Goal: Information Seeking & Learning: Find specific fact

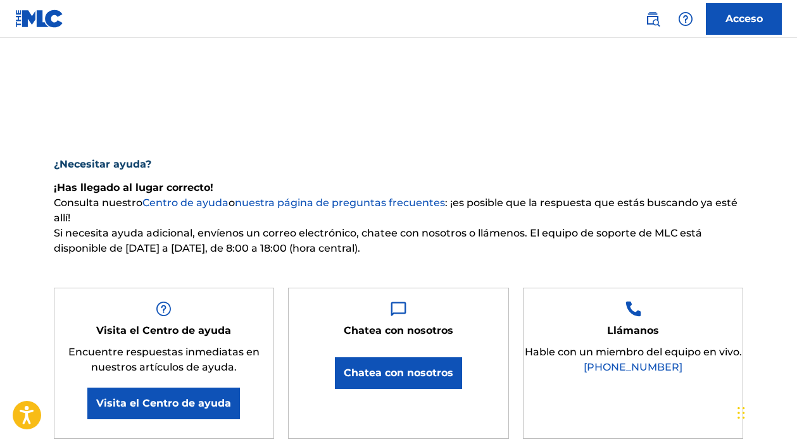
scroll to position [51, 0]
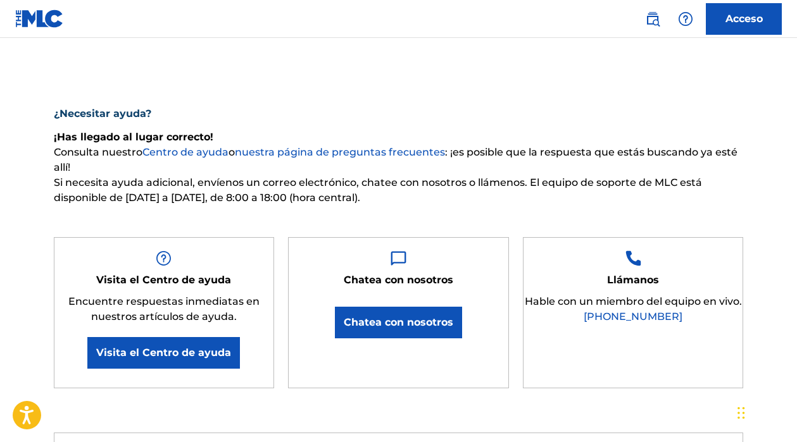
click at [741, 22] on font "Acceso" at bounding box center [743, 19] width 37 height 12
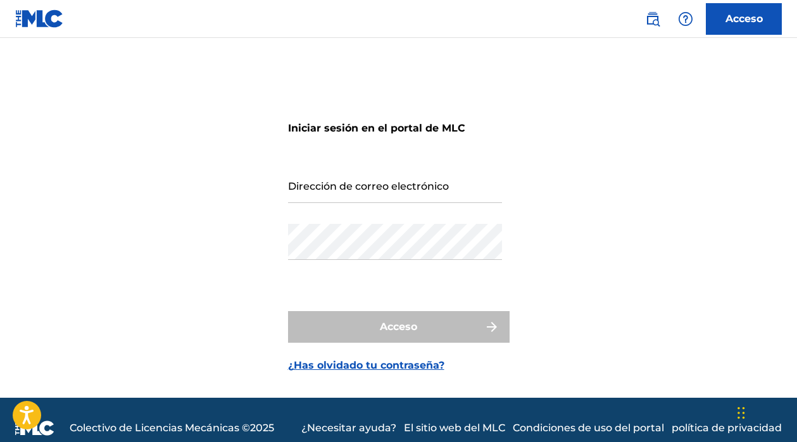
scroll to position [16, 0]
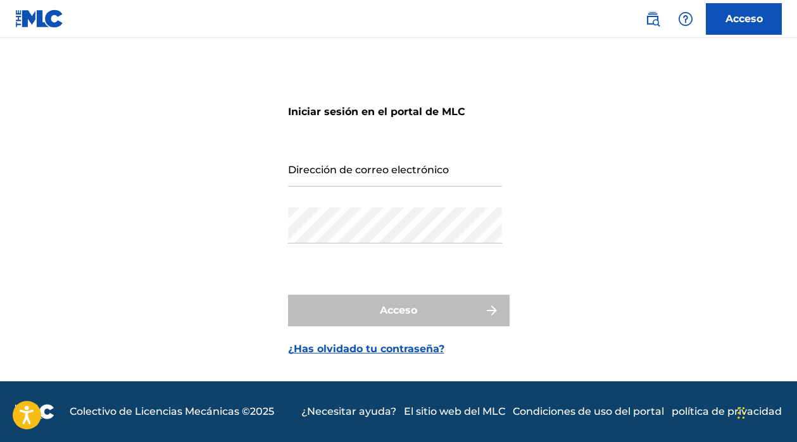
click at [643, 21] on link at bounding box center [652, 18] width 25 height 25
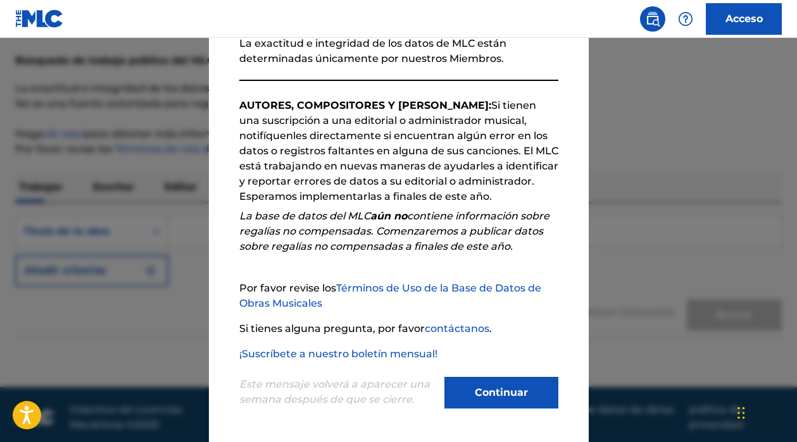
scroll to position [73, 0]
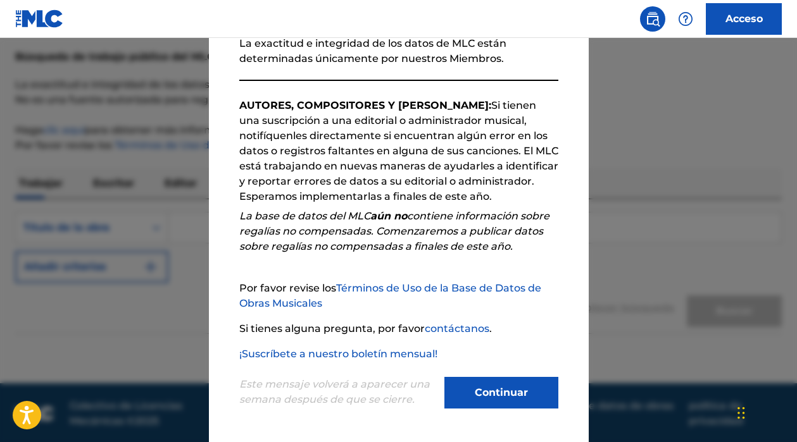
click at [489, 395] on font "Continuar" at bounding box center [501, 393] width 53 height 12
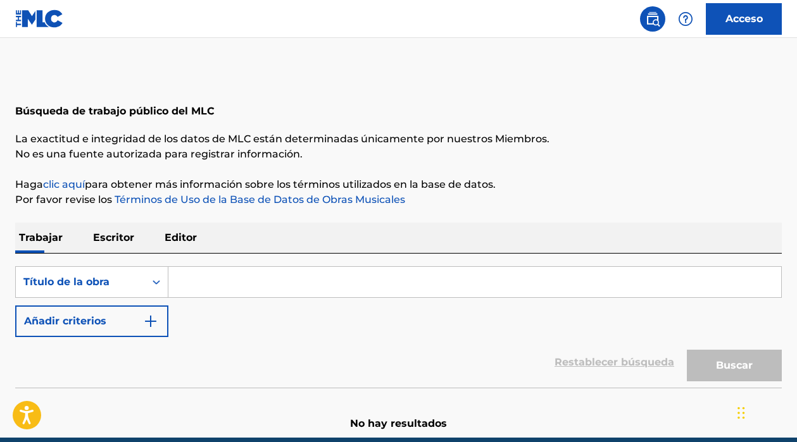
scroll to position [0, 0]
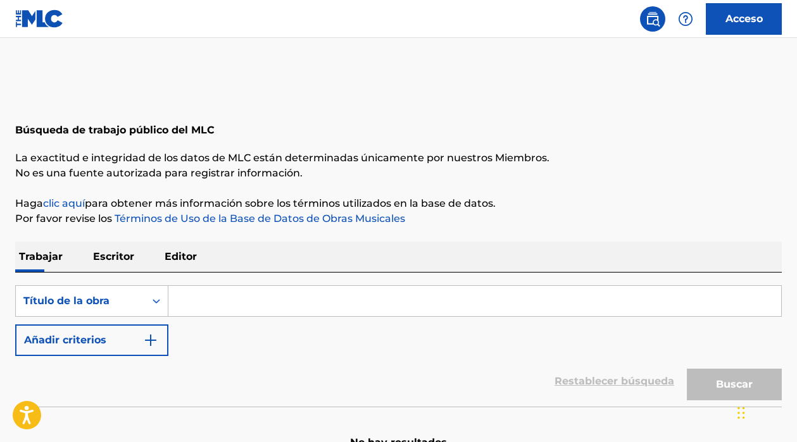
click at [194, 298] on input "Formulario de búsqueda" at bounding box center [474, 301] width 613 height 30
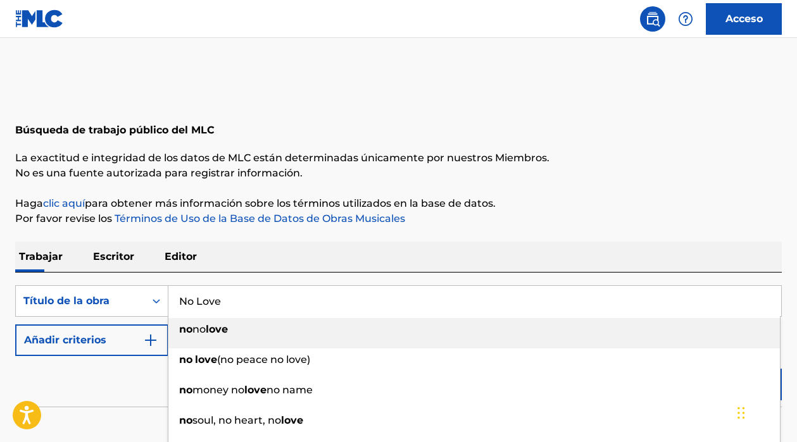
type input "No Love"
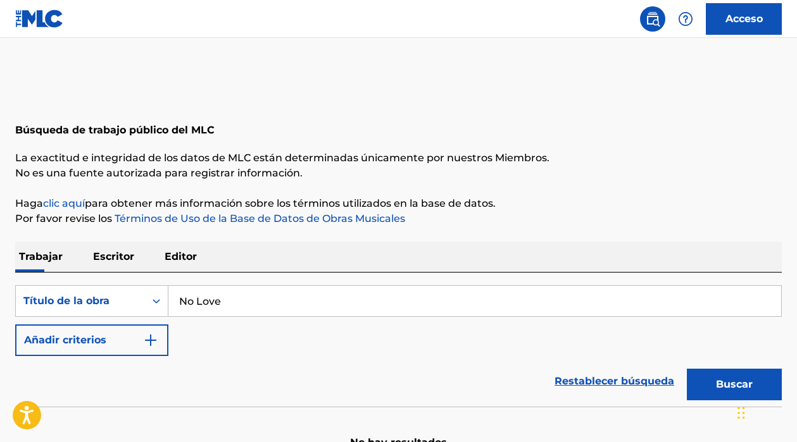
click at [116, 391] on div "Restablecer búsqueda Buscar" at bounding box center [398, 381] width 767 height 51
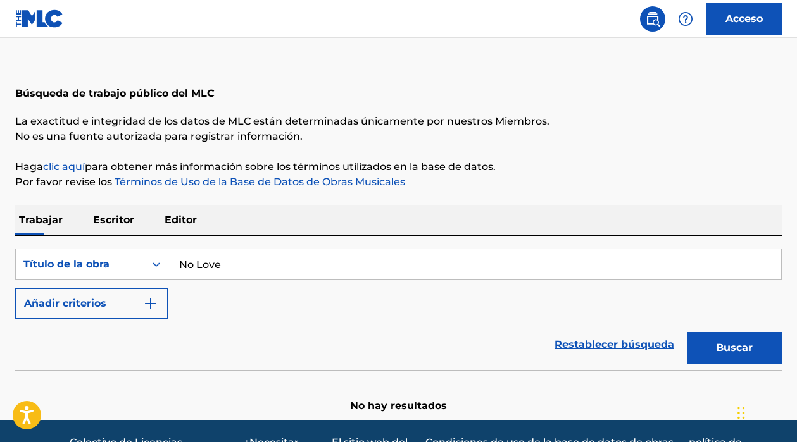
scroll to position [54, 0]
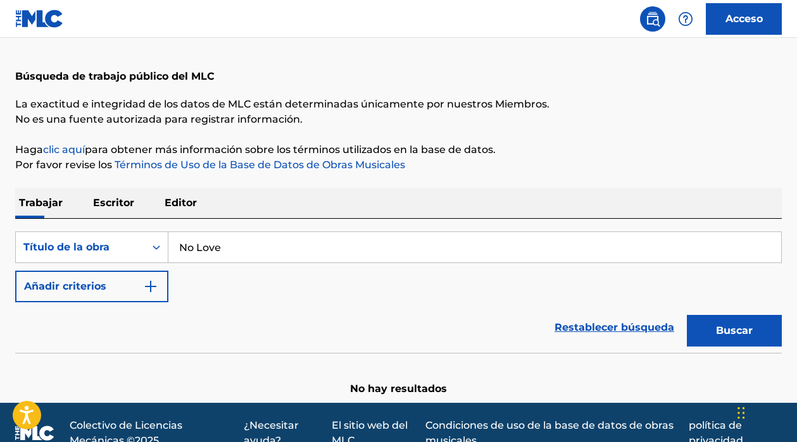
click at [123, 196] on p "Escritor" at bounding box center [113, 203] width 49 height 30
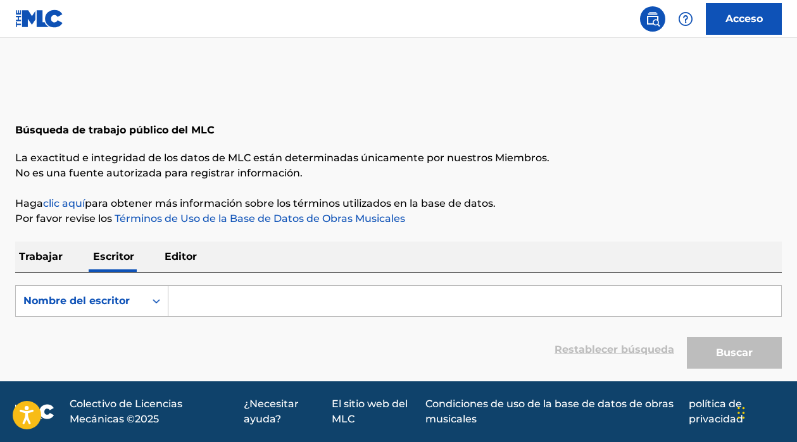
click at [215, 299] on input "Formulario de búsqueda" at bounding box center [474, 301] width 613 height 30
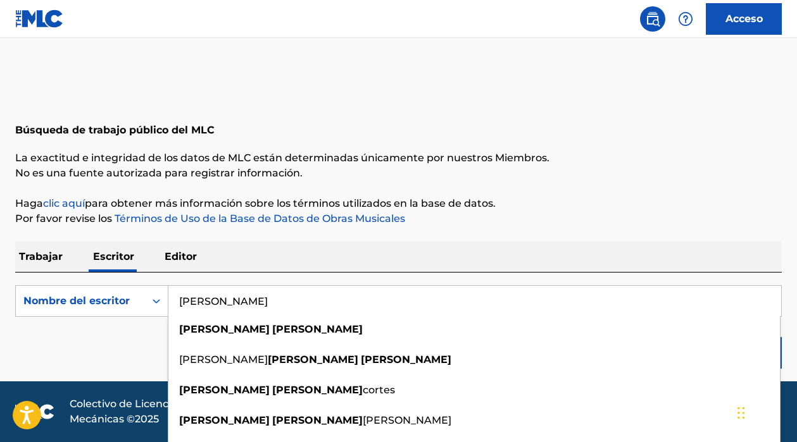
type input "[PERSON_NAME]"
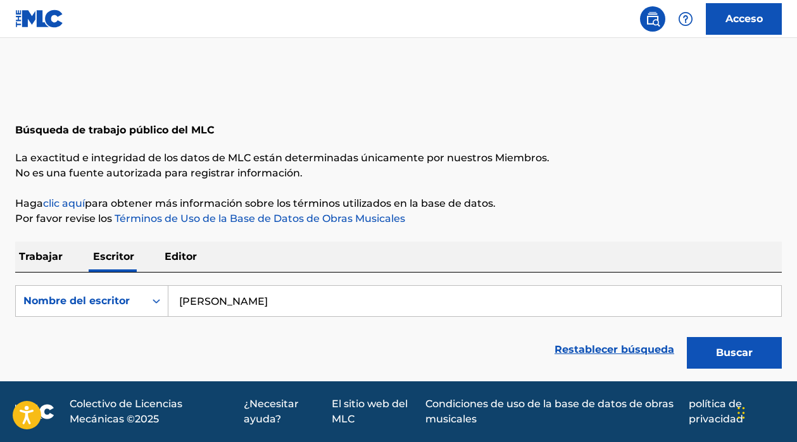
click at [126, 356] on div "Restablecer búsqueda Buscar" at bounding box center [398, 350] width 767 height 51
click at [179, 258] on font "Editor" at bounding box center [181, 257] width 32 height 12
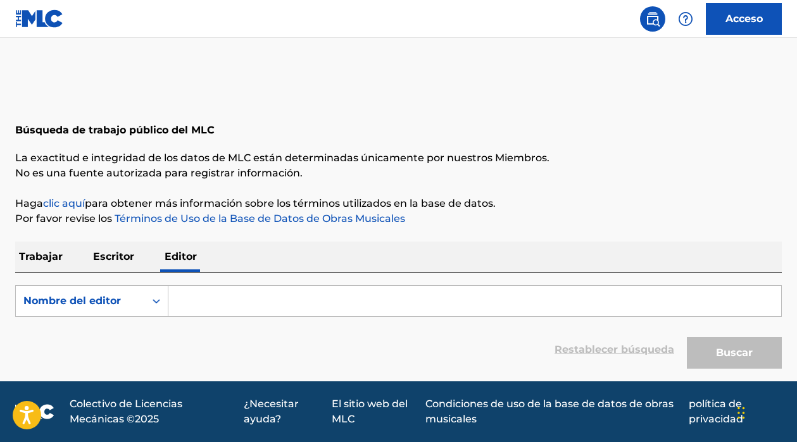
click at [200, 305] on input "Formulario de búsqueda" at bounding box center [474, 301] width 613 height 30
click at [106, 252] on font "Escritor" at bounding box center [113, 257] width 41 height 12
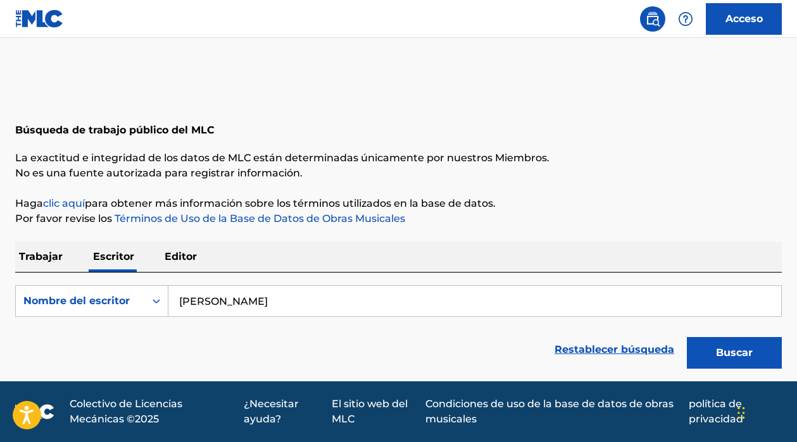
click at [717, 349] on font "Buscar" at bounding box center [734, 353] width 37 height 12
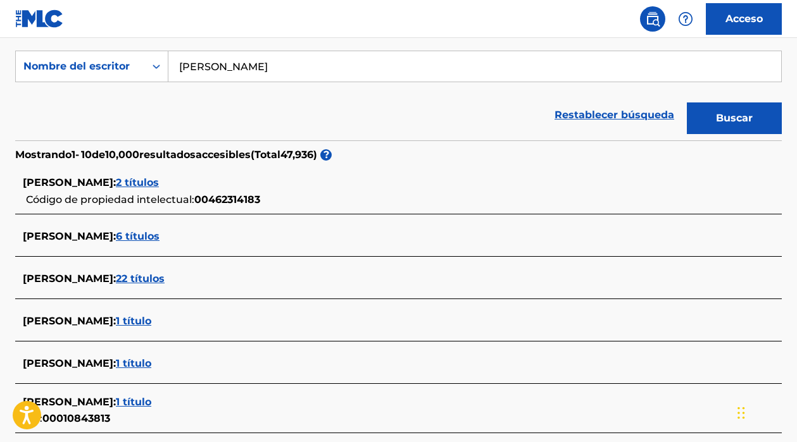
scroll to position [235, 0]
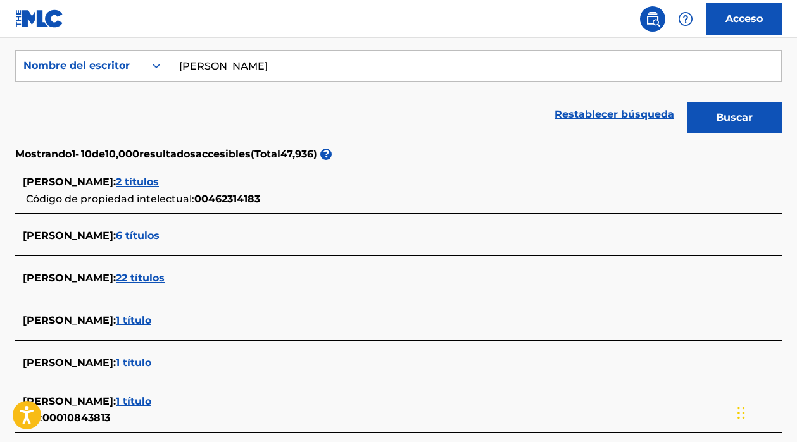
click at [132, 232] on font "6 títulos" at bounding box center [138, 236] width 44 height 12
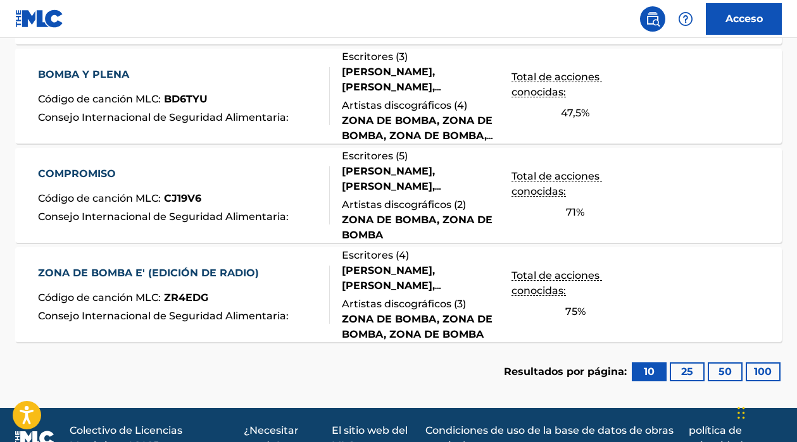
scroll to position [196, 0]
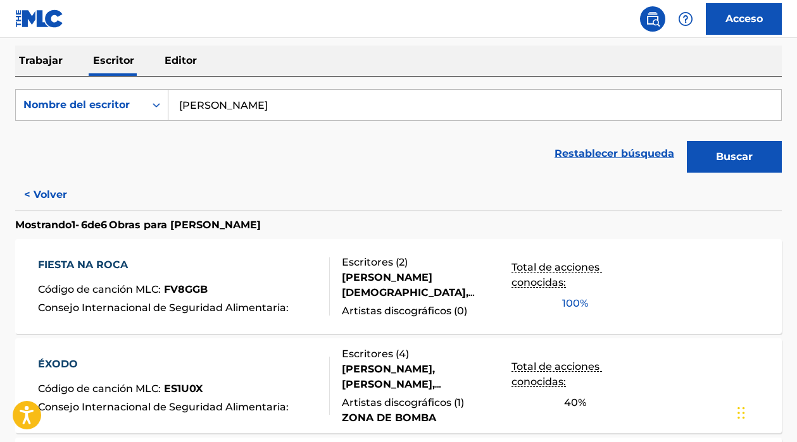
click at [248, 101] on input "[PERSON_NAME]" at bounding box center [474, 105] width 613 height 30
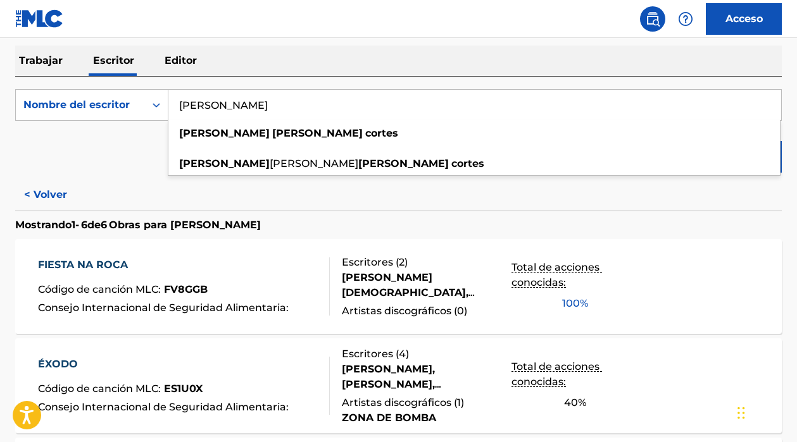
type input "[PERSON_NAME]"
click at [130, 169] on div "Restablecer búsqueda Buscar" at bounding box center [398, 153] width 767 height 51
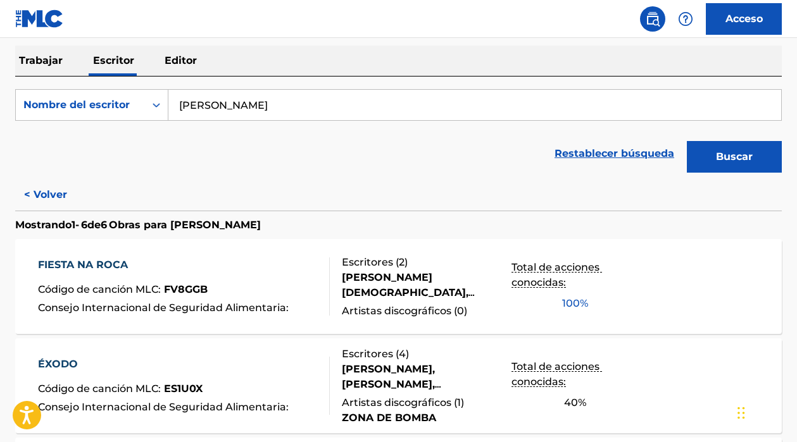
click at [737, 166] on button "Buscar" at bounding box center [734, 157] width 95 height 32
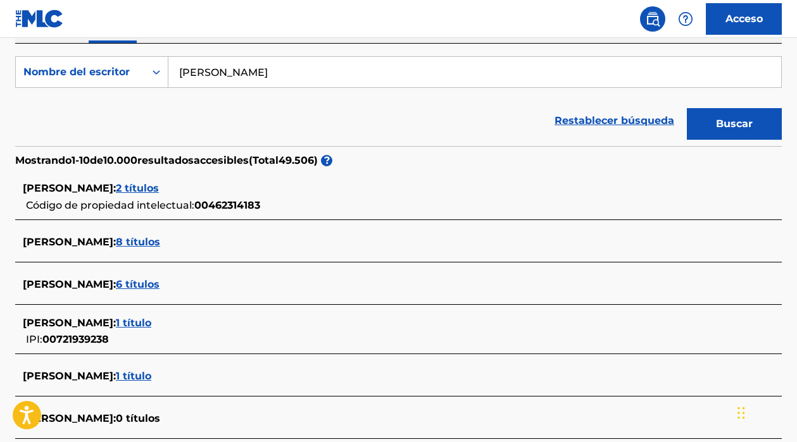
scroll to position [287, 0]
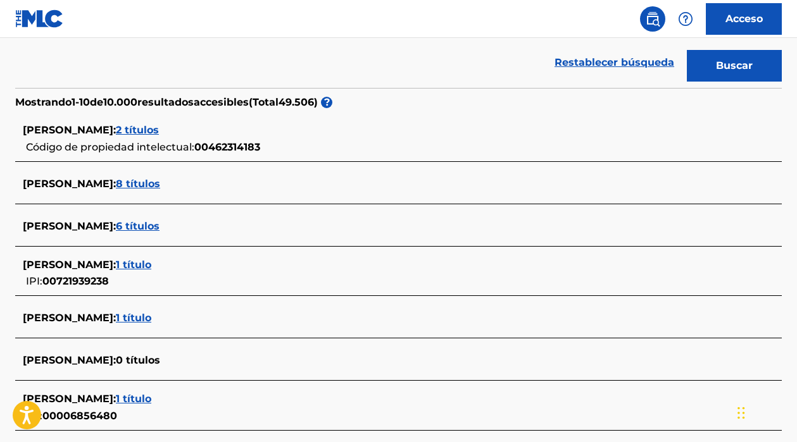
click at [151, 268] on font "1 título" at bounding box center [133, 265] width 35 height 12
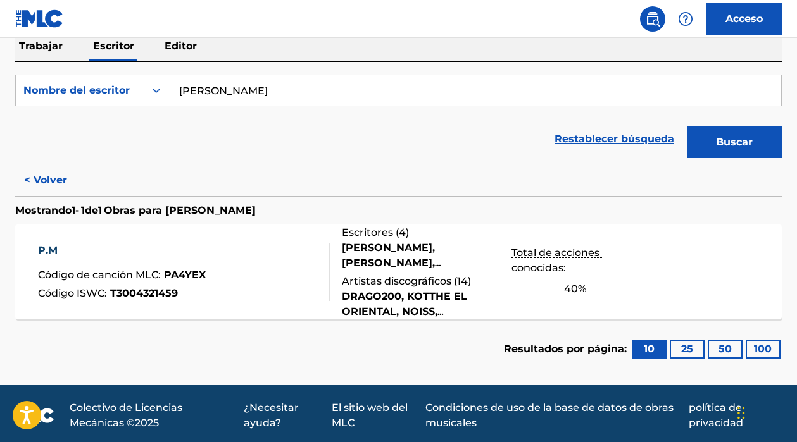
scroll to position [215, 0]
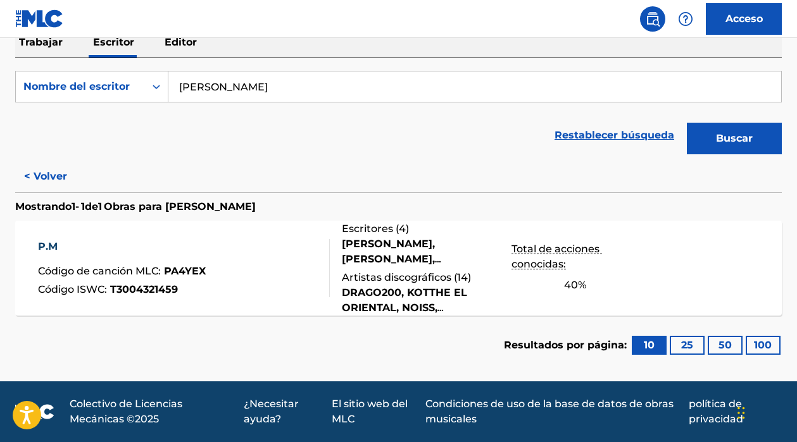
click at [569, 286] on font "40" at bounding box center [571, 285] width 14 height 12
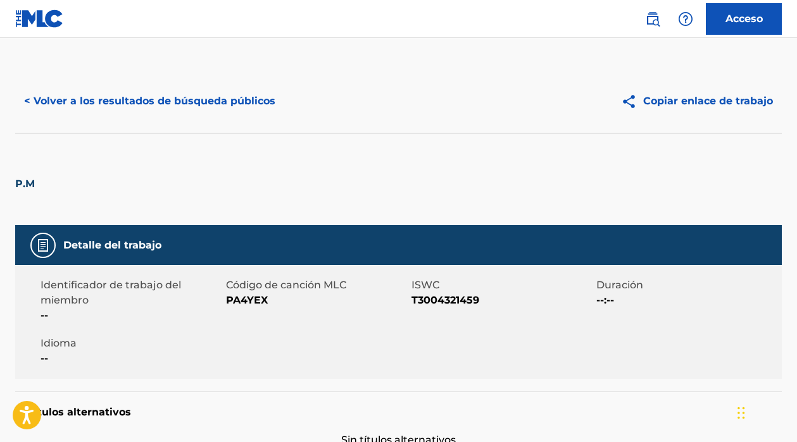
click at [34, 104] on font "< Volver a los resultados de búsqueda públicos" at bounding box center [149, 101] width 251 height 12
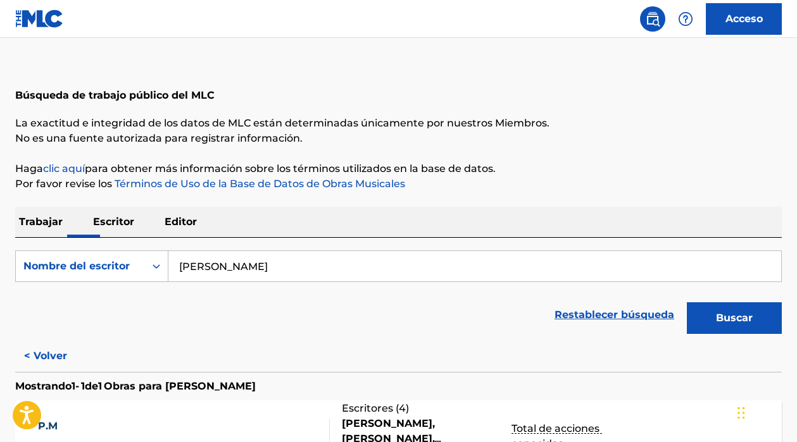
click at [277, 259] on input "[PERSON_NAME]" at bounding box center [474, 266] width 613 height 30
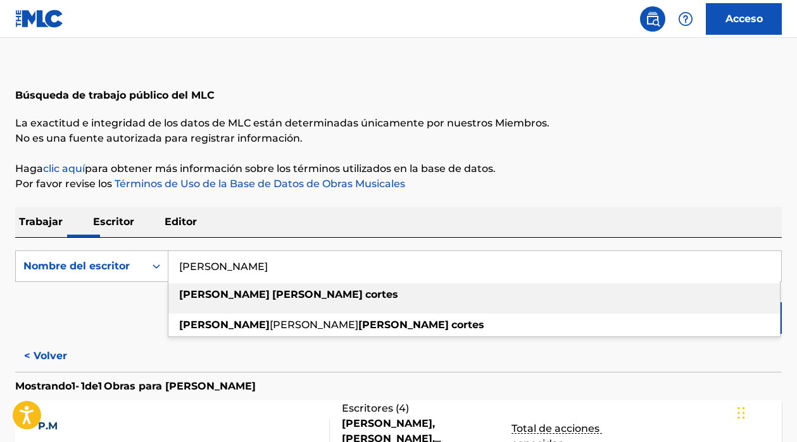
click at [373, 296] on div "[PERSON_NAME]" at bounding box center [473, 295] width 611 height 23
type input "[PERSON_NAME]"
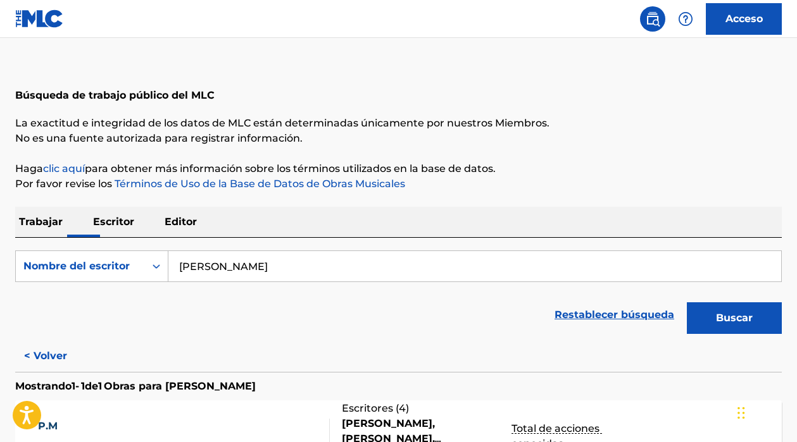
scroll to position [46, 0]
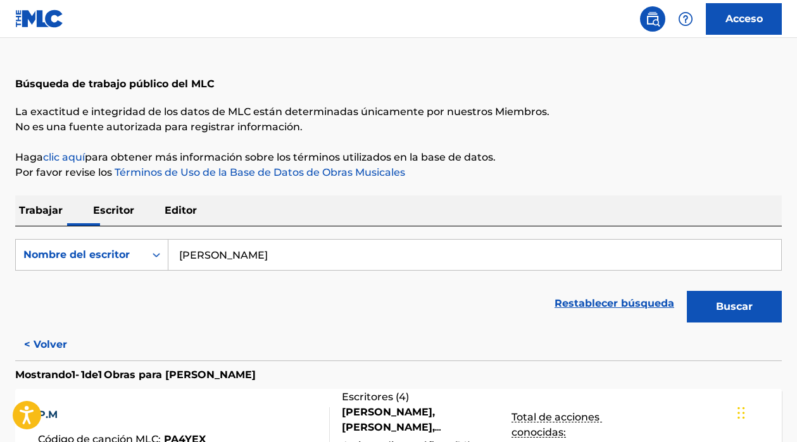
click at [734, 312] on font "Buscar" at bounding box center [734, 307] width 37 height 12
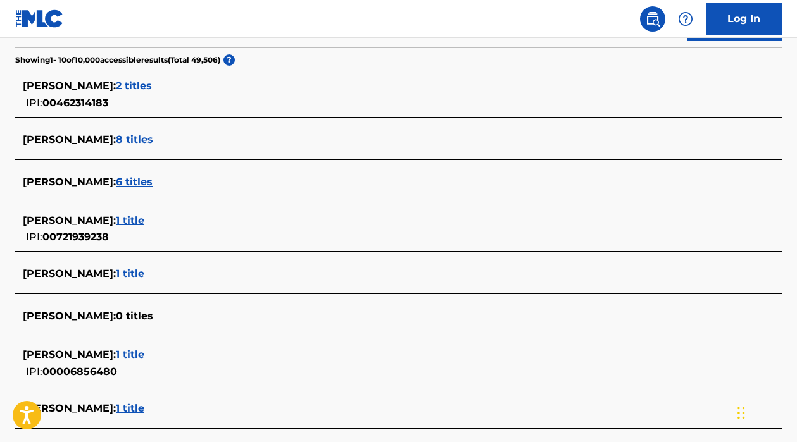
scroll to position [320, 0]
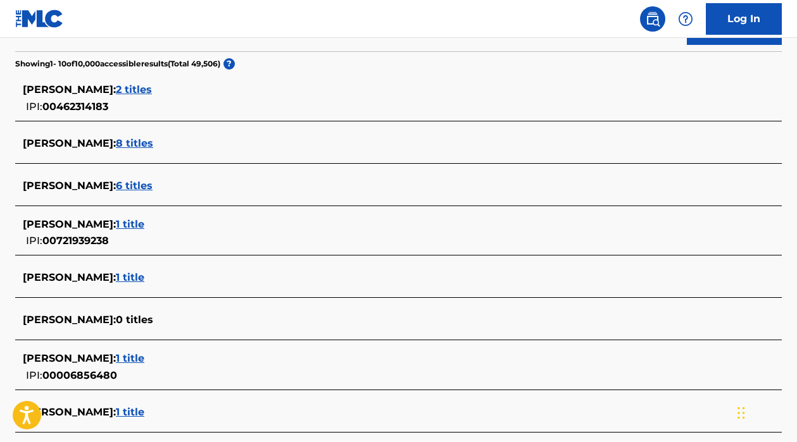
click at [144, 280] on span "1 title" at bounding box center [130, 278] width 28 height 12
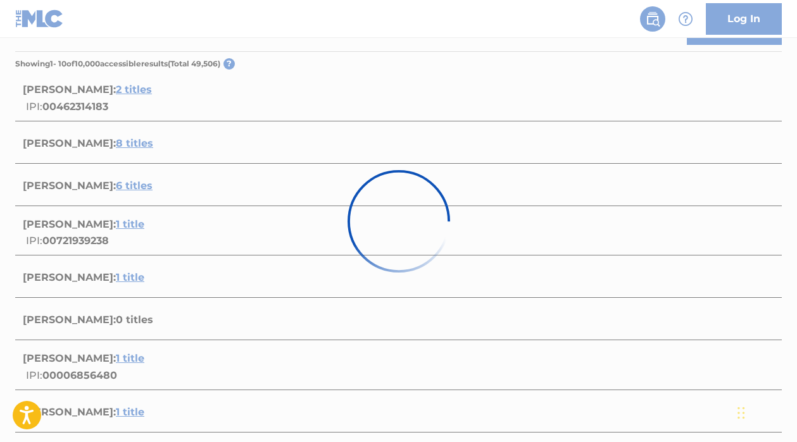
scroll to position [207, 0]
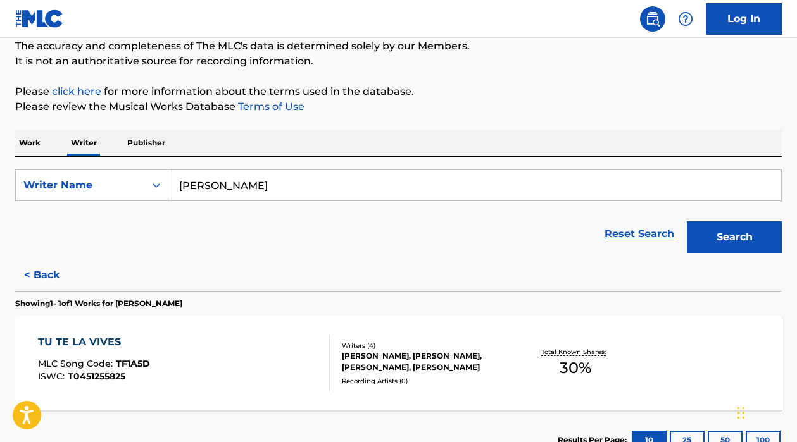
scroll to position [175, 0]
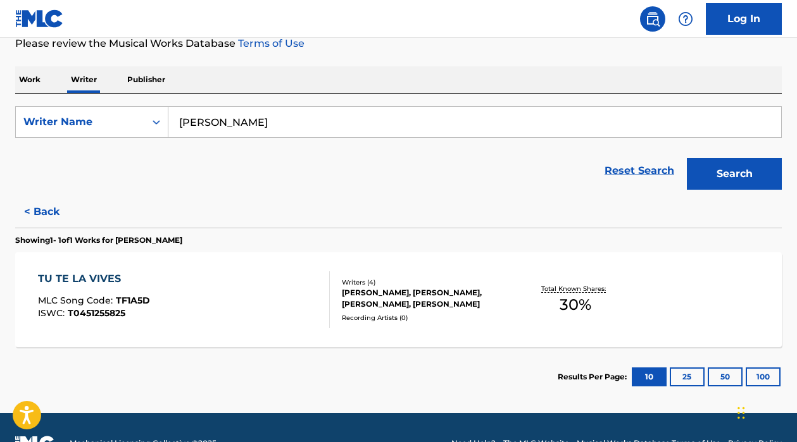
click at [41, 212] on button "< Back" at bounding box center [53, 212] width 76 height 32
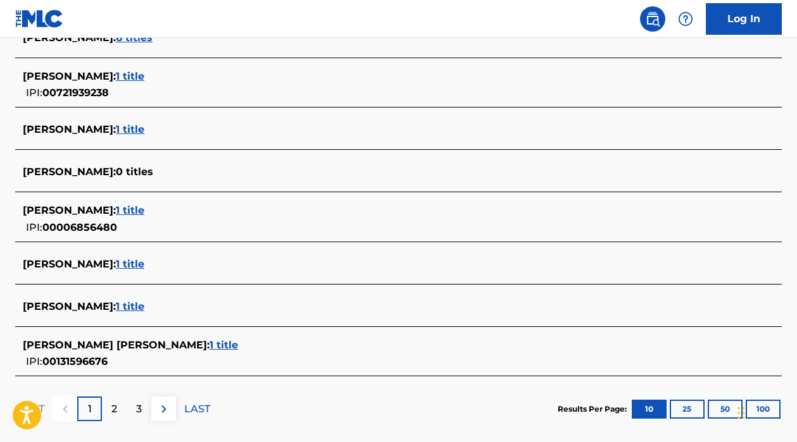
scroll to position [476, 0]
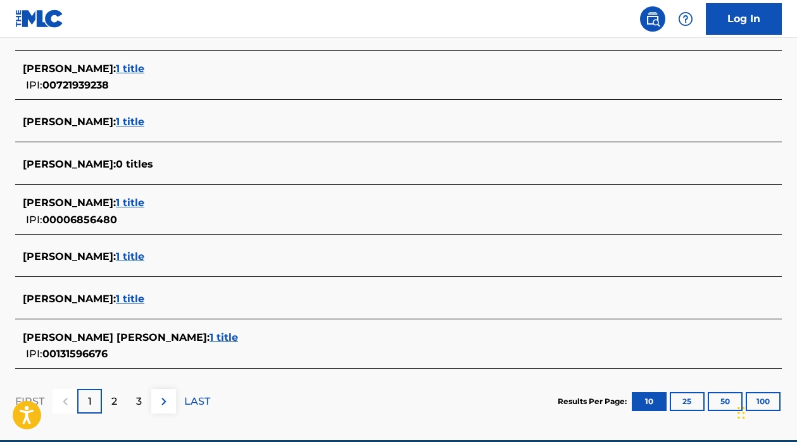
click at [210, 336] on span "1 title" at bounding box center [224, 338] width 28 height 12
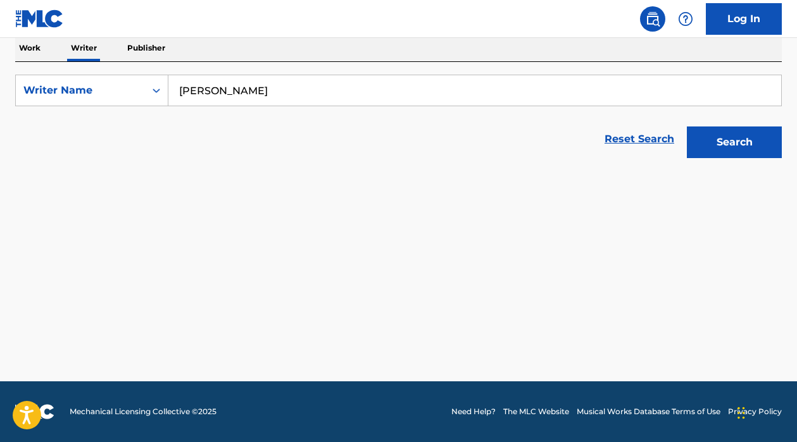
scroll to position [207, 0]
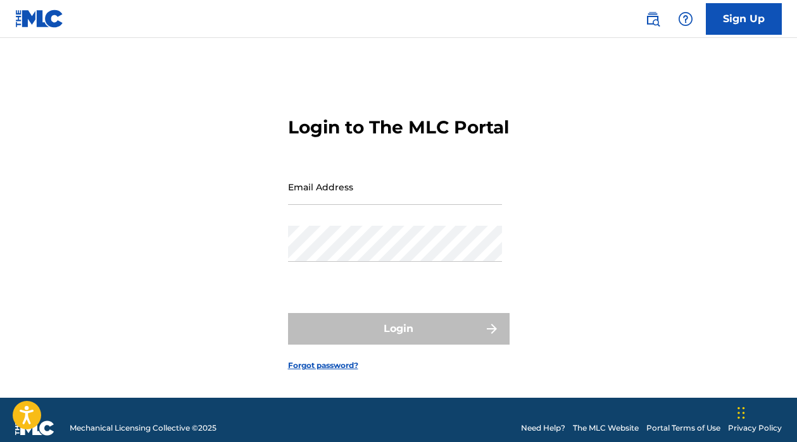
scroll to position [35, 0]
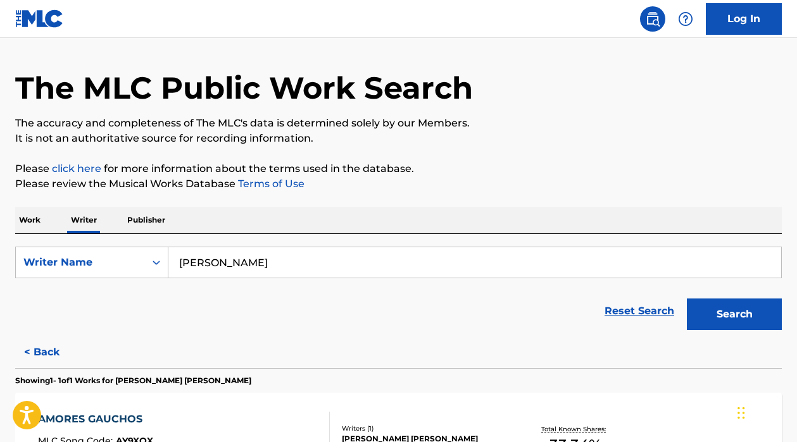
click at [48, 351] on button "< Back" at bounding box center [53, 353] width 76 height 32
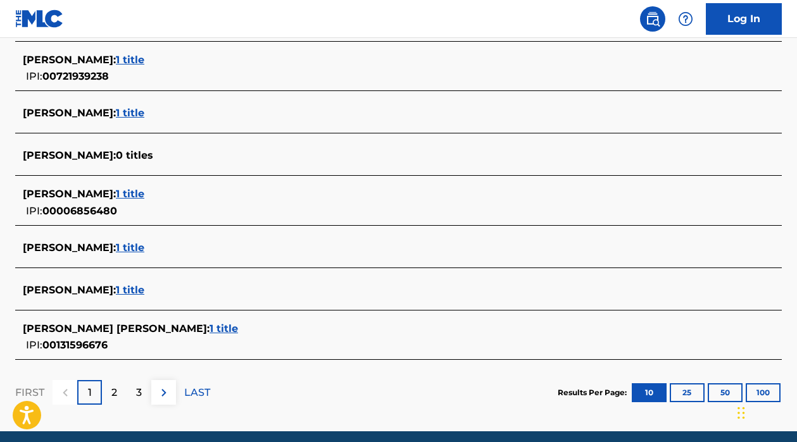
scroll to position [535, 0]
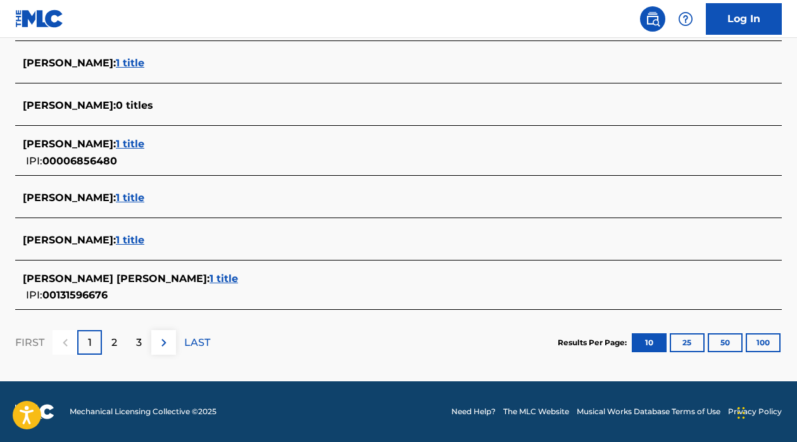
click at [120, 350] on div "2" at bounding box center [114, 342] width 25 height 25
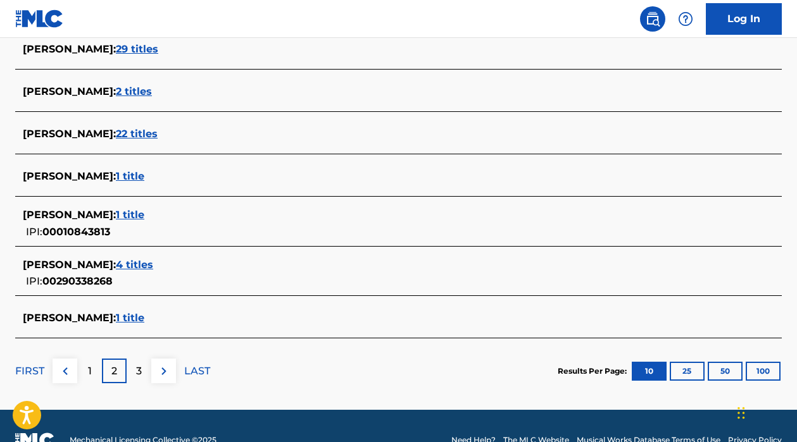
scroll to position [505, 0]
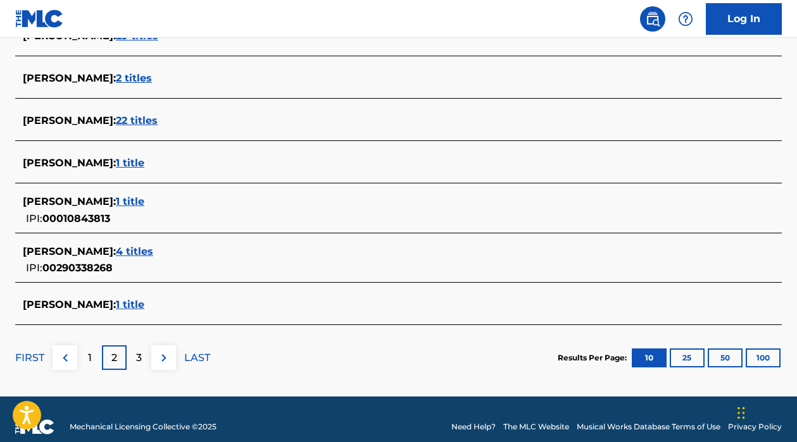
click at [142, 360] on div "3" at bounding box center [139, 358] width 25 height 25
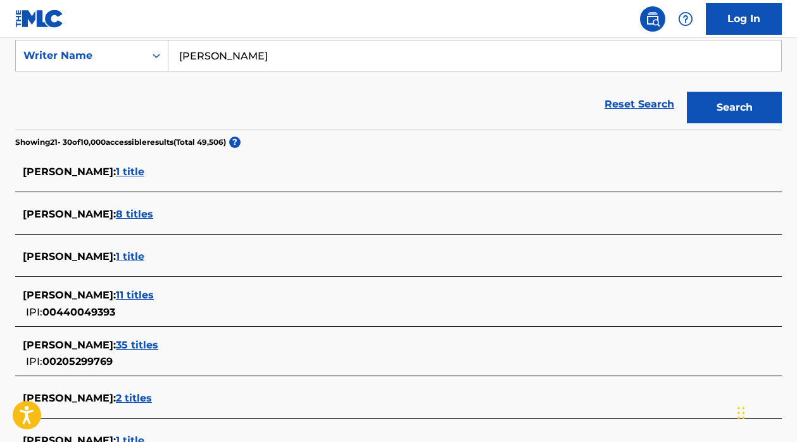
scroll to position [170, 0]
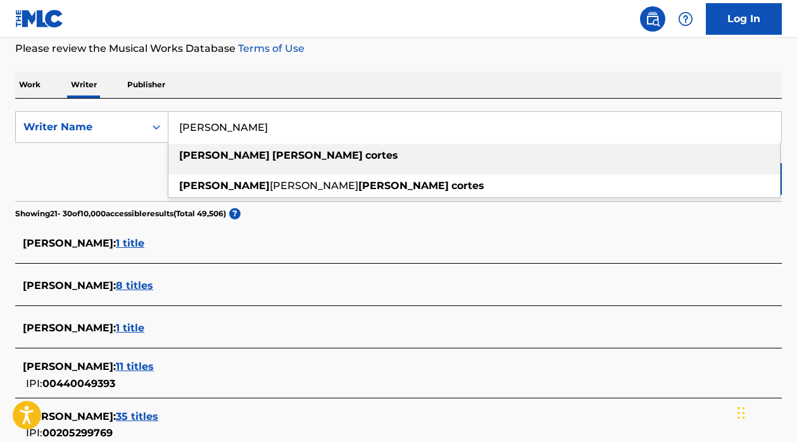
drag, startPoint x: 275, startPoint y: 130, endPoint x: 175, endPoint y: 121, distance: 100.4
click at [175, 121] on input "[PERSON_NAME]" at bounding box center [474, 127] width 613 height 30
type input "[PERSON_NAME]"
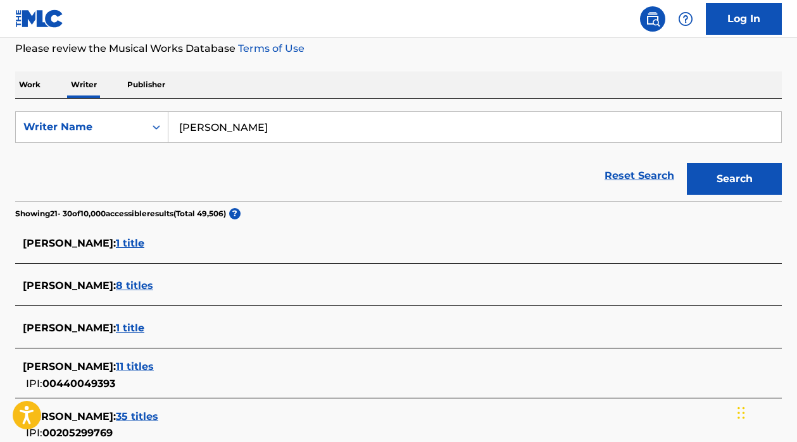
click at [220, 89] on div "Work Writer Publisher" at bounding box center [398, 85] width 767 height 27
click at [711, 191] on button "Search" at bounding box center [734, 179] width 95 height 32
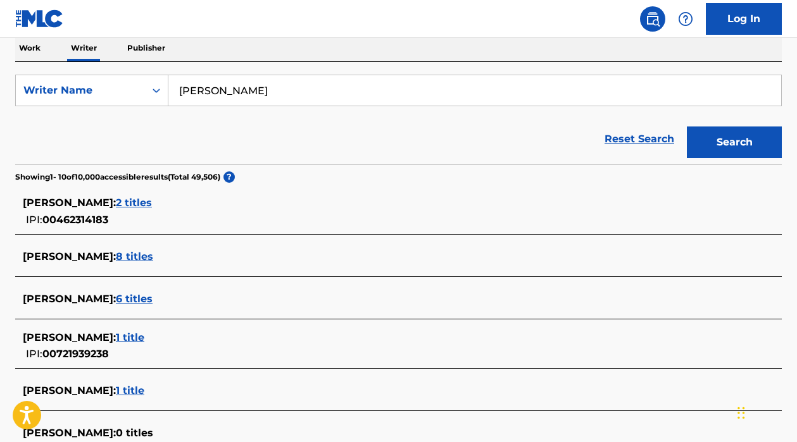
scroll to position [212, 0]
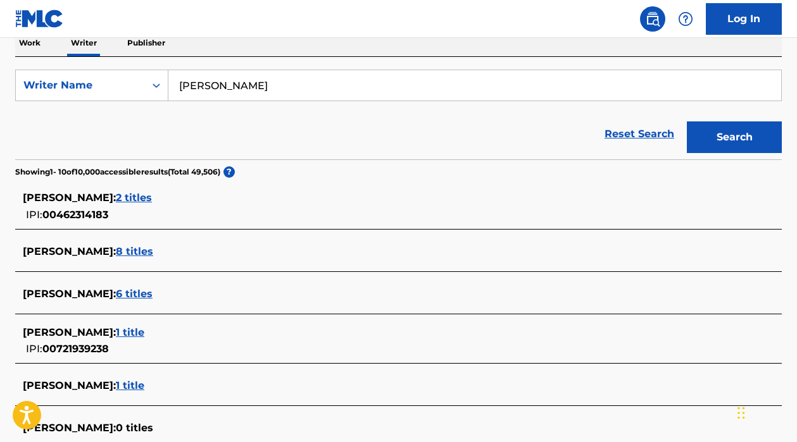
click at [116, 249] on span "8 titles" at bounding box center [134, 252] width 37 height 12
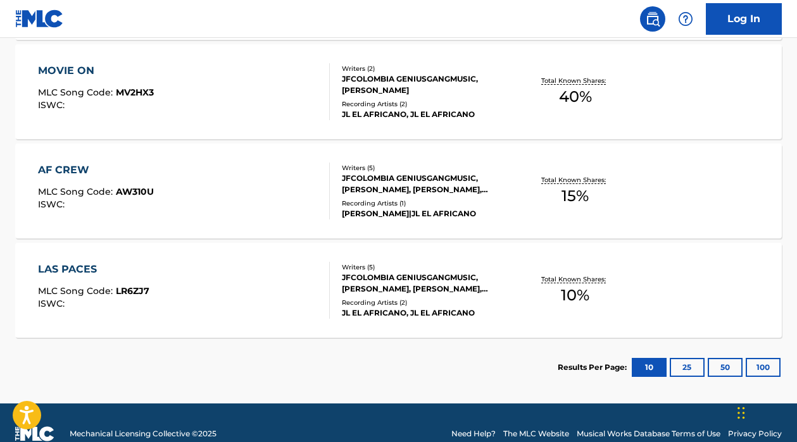
scroll to position [223, 0]
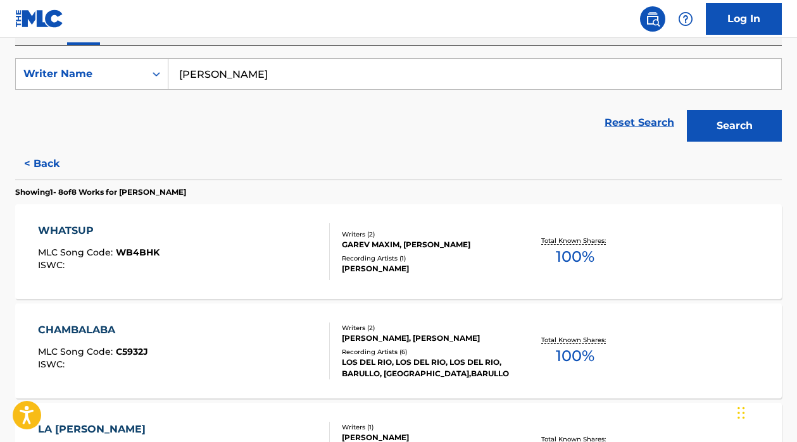
click at [28, 156] on button "< Back" at bounding box center [53, 164] width 76 height 32
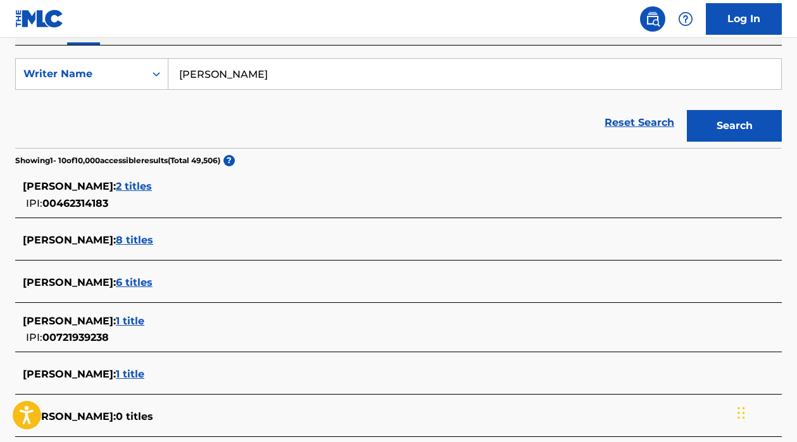
click at [116, 287] on span "6 titles" at bounding box center [134, 283] width 37 height 12
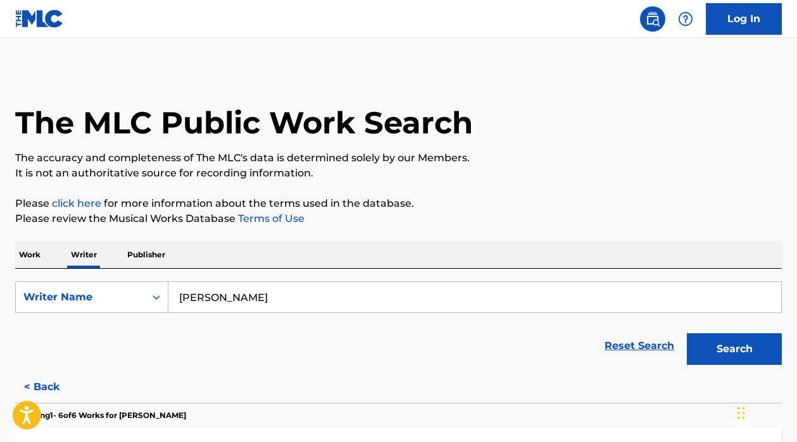
scroll to position [11, 0]
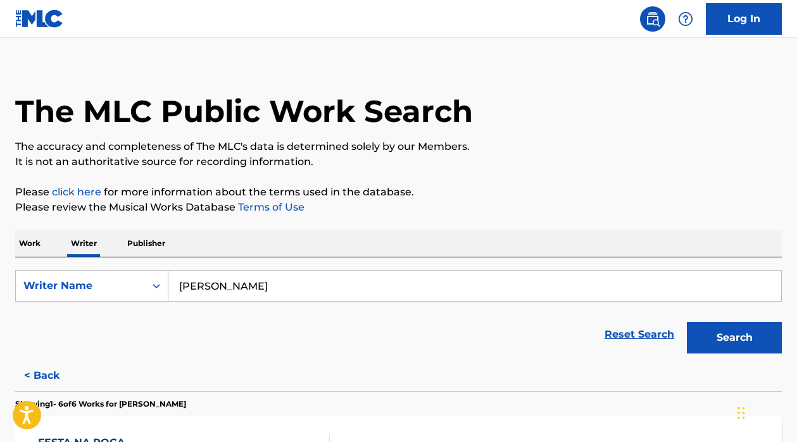
click at [34, 376] on button "< Back" at bounding box center [53, 376] width 76 height 32
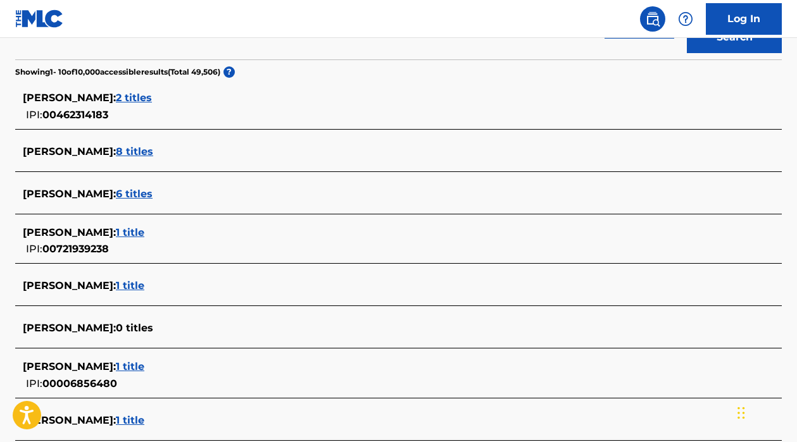
scroll to position [313, 0]
click at [144, 284] on span "1 title" at bounding box center [130, 285] width 28 height 12
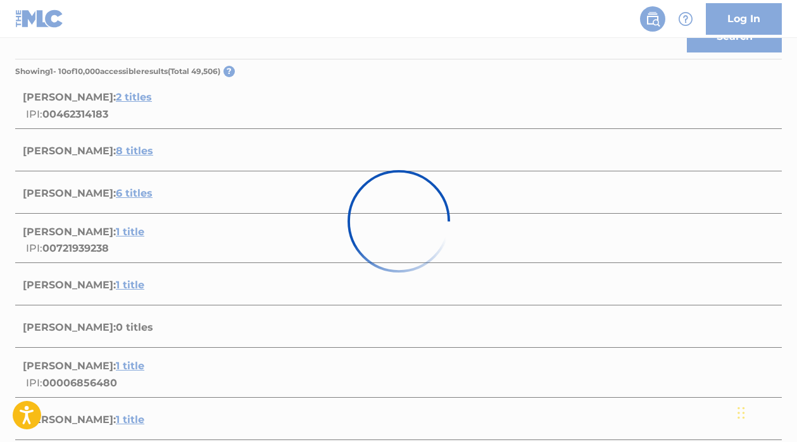
scroll to position [207, 0]
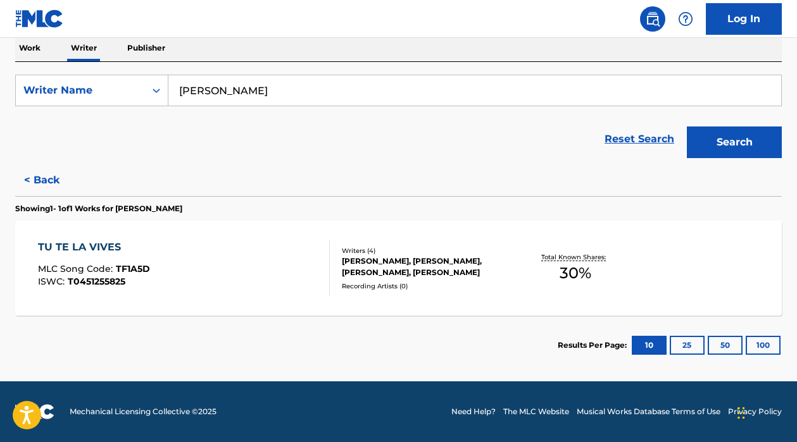
click at [40, 184] on button "< Back" at bounding box center [53, 181] width 76 height 32
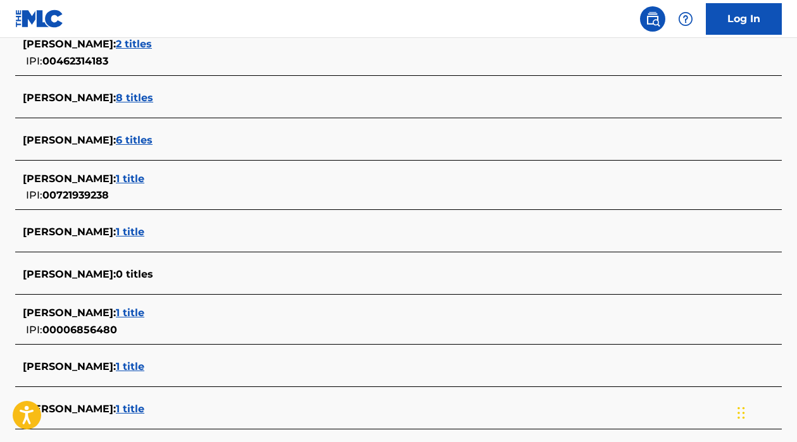
scroll to position [0, 0]
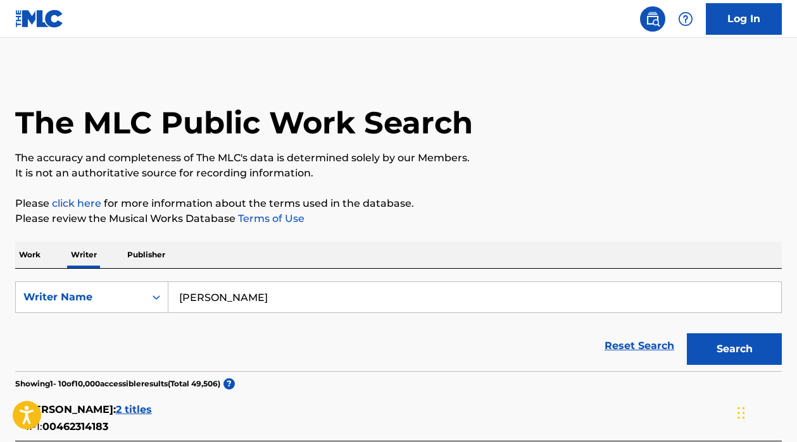
click at [25, 258] on p "Work" at bounding box center [29, 255] width 29 height 27
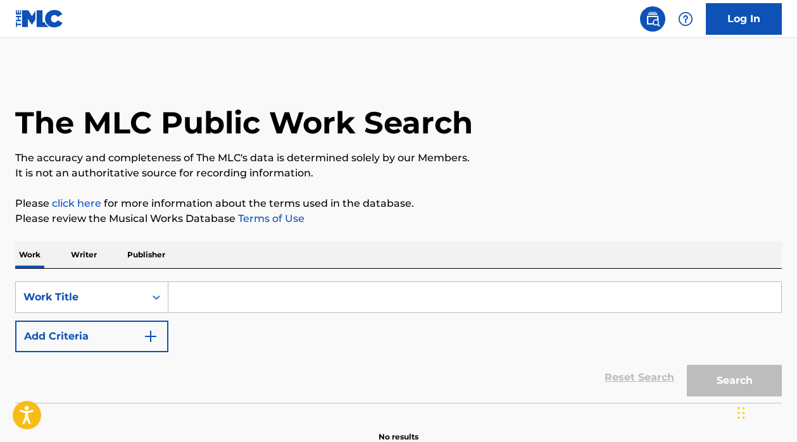
scroll to position [46, 0]
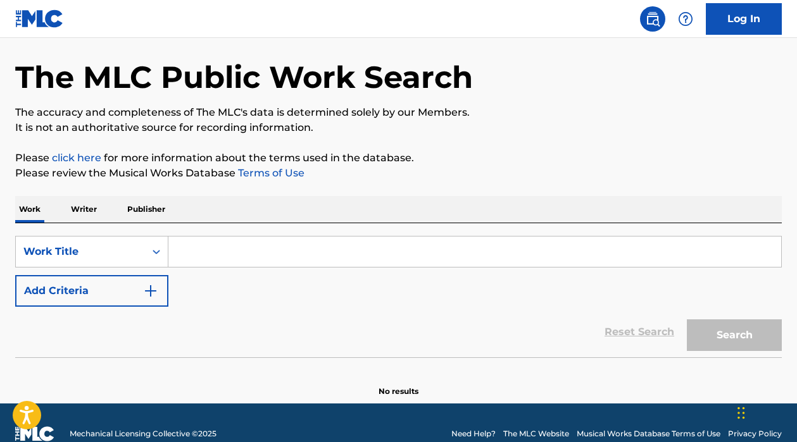
click at [233, 263] on input "Search Form" at bounding box center [474, 252] width 613 height 30
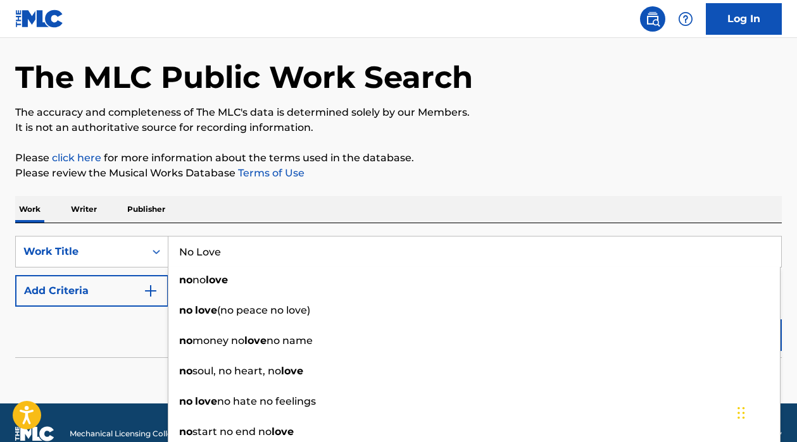
type input "No Love"
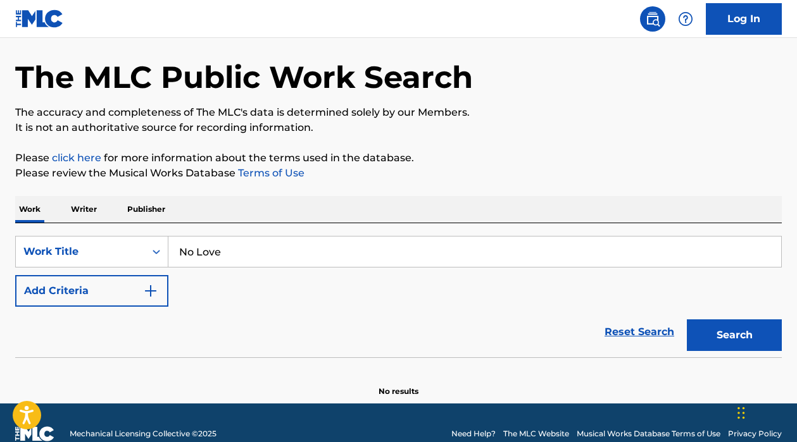
click at [106, 339] on div "Reset Search Search" at bounding box center [398, 332] width 767 height 51
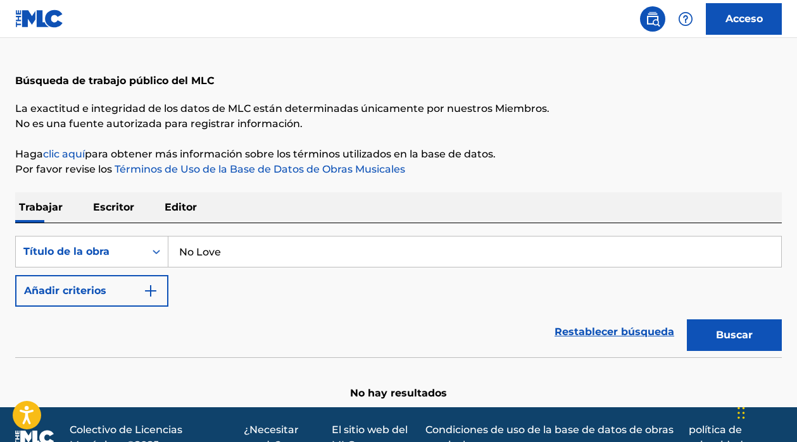
click at [156, 289] on img "Formulario de búsqueda" at bounding box center [150, 291] width 15 height 15
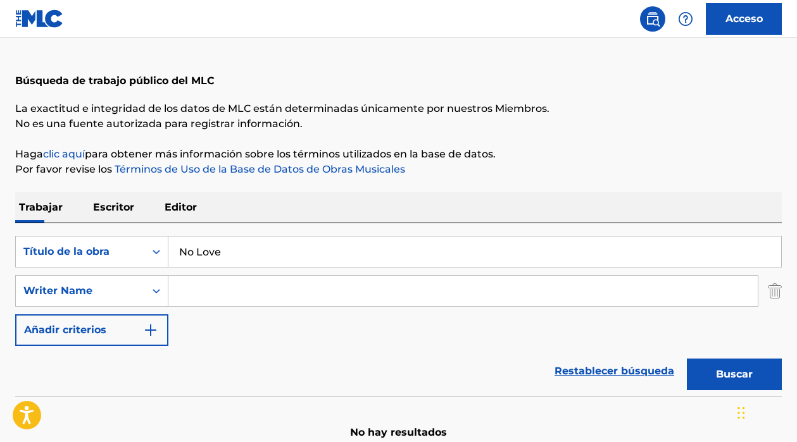
click at [211, 287] on input "Formulario de búsqueda" at bounding box center [462, 291] width 589 height 30
type input "[PERSON_NAME]"
click at [729, 383] on button "Buscar" at bounding box center [734, 375] width 95 height 32
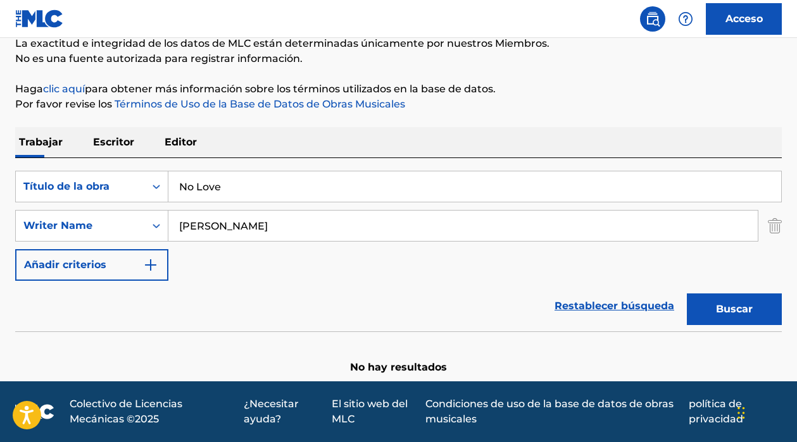
scroll to position [0, 0]
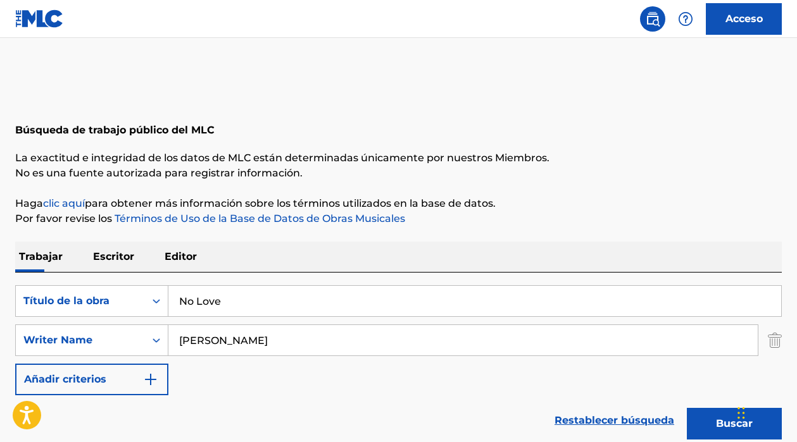
click at [66, 206] on font "clic aquí" at bounding box center [64, 203] width 42 height 12
